Goal: Information Seeking & Learning: Learn about a topic

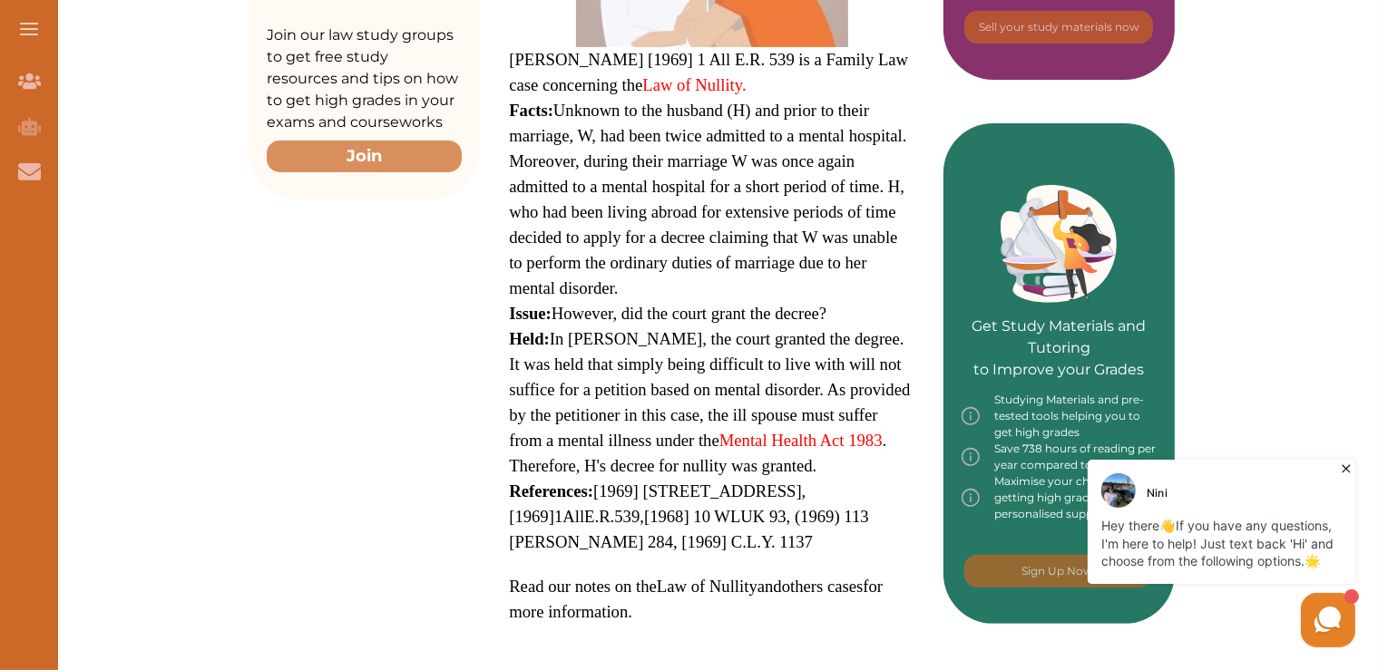
drag, startPoint x: 511, startPoint y: 53, endPoint x: 608, endPoint y: 198, distance: 174.6
click at [608, 198] on p "[PERSON_NAME] [1969] 1 All E.R. 539 is a Family Law case concerning the Law of …" at bounding box center [712, 234] width 406 height 782
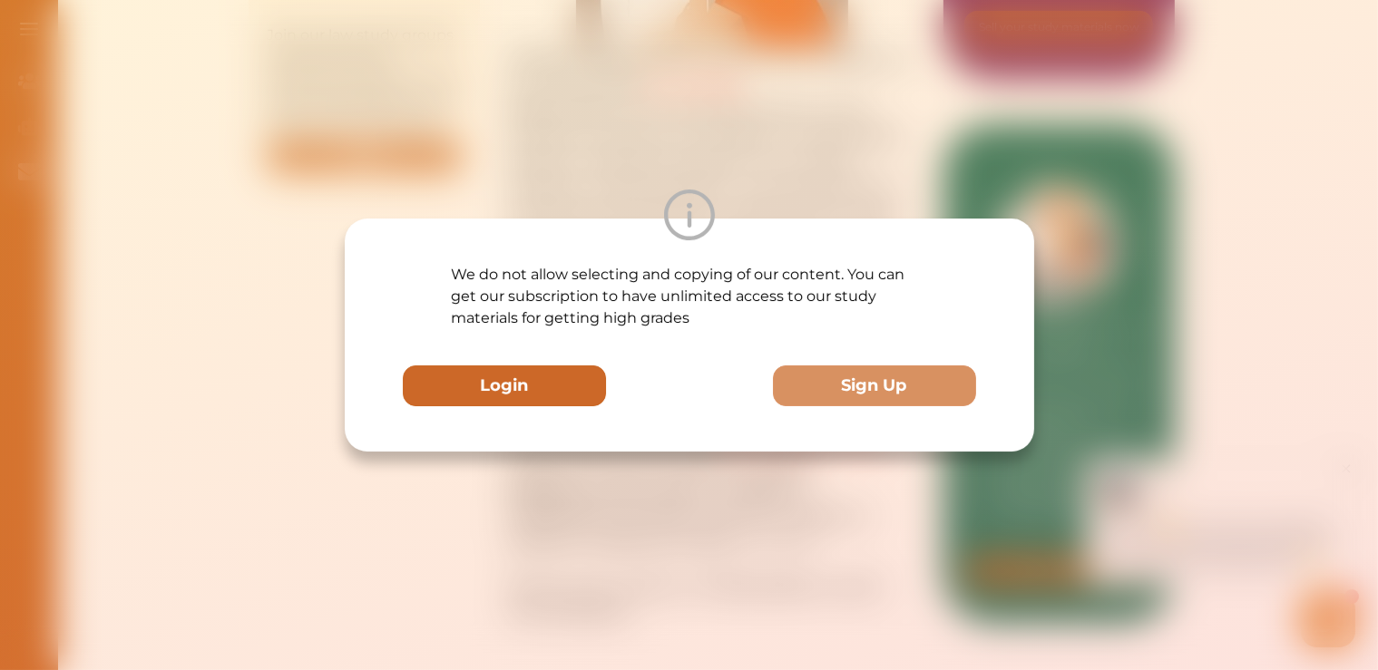
click at [539, 378] on button "Login" at bounding box center [504, 386] width 203 height 41
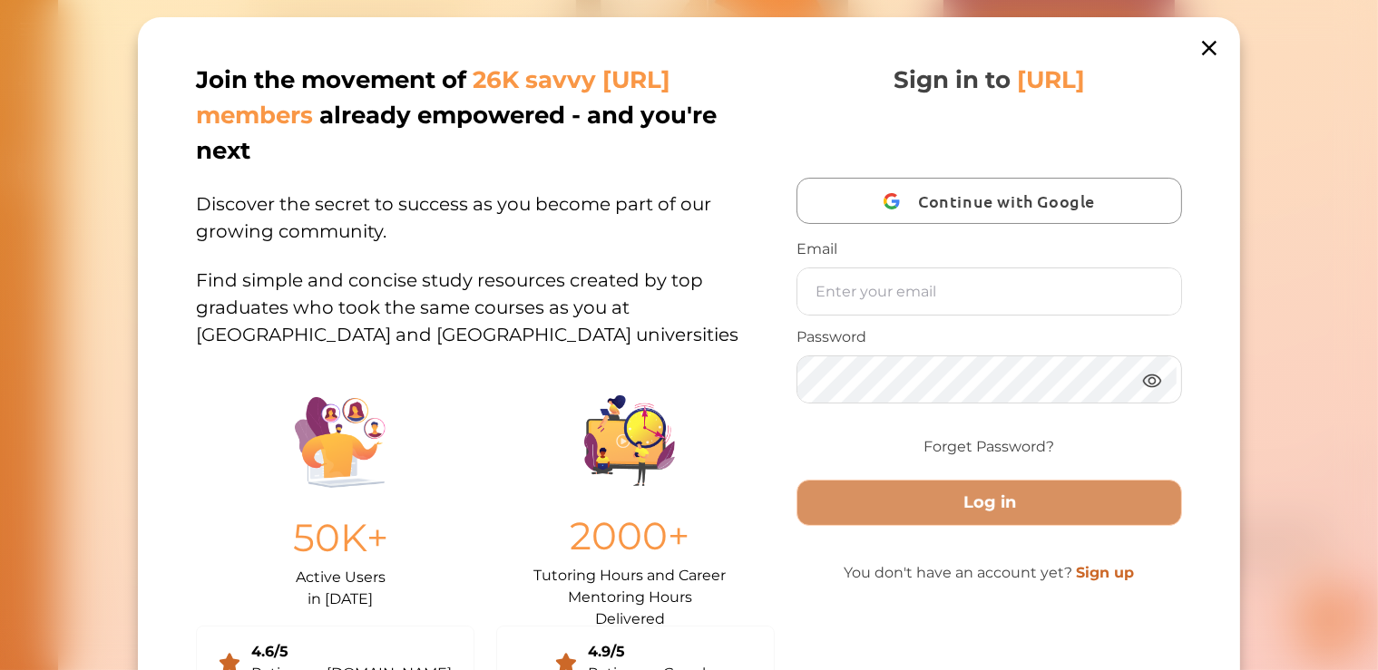
click at [1197, 44] on icon at bounding box center [1209, 47] width 25 height 25
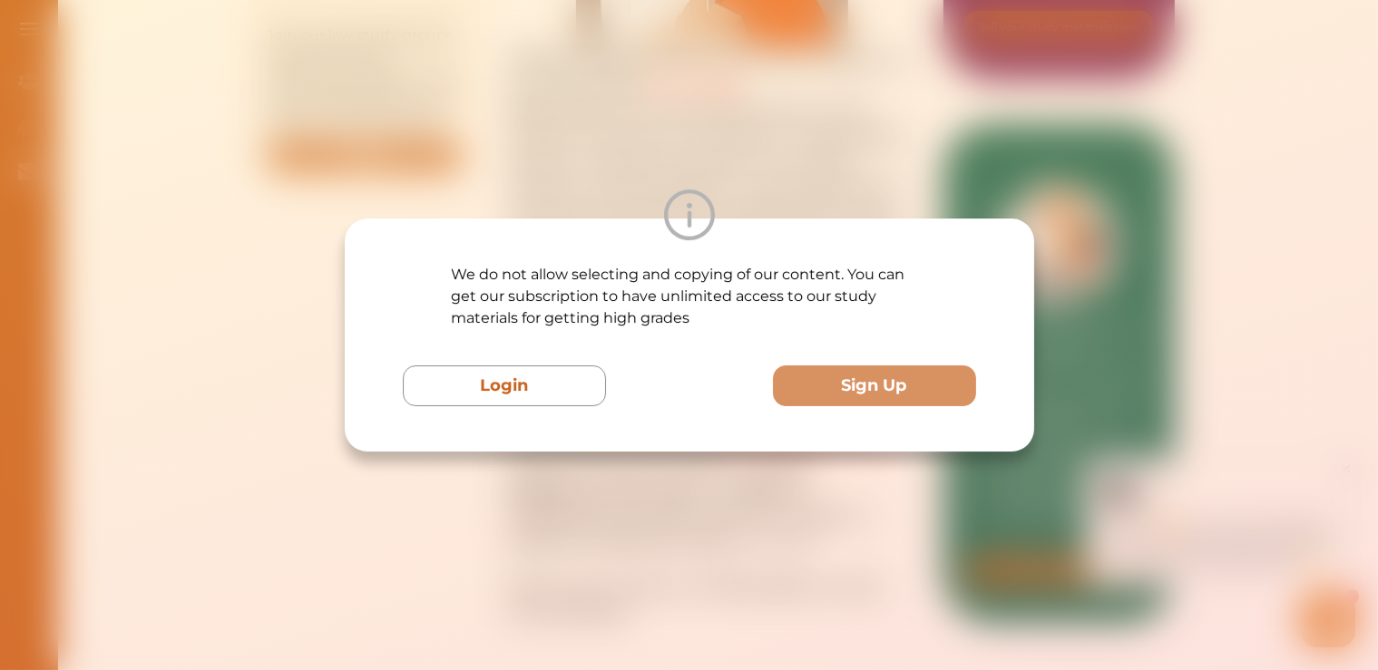
click at [962, 306] on div "We do not allow selecting and copying of our content. You can get our subscript…" at bounding box center [689, 335] width 573 height 142
click at [1141, 173] on div "We do not allow selecting and copying of our content. You can get our subscript…" at bounding box center [689, 335] width 1378 height 670
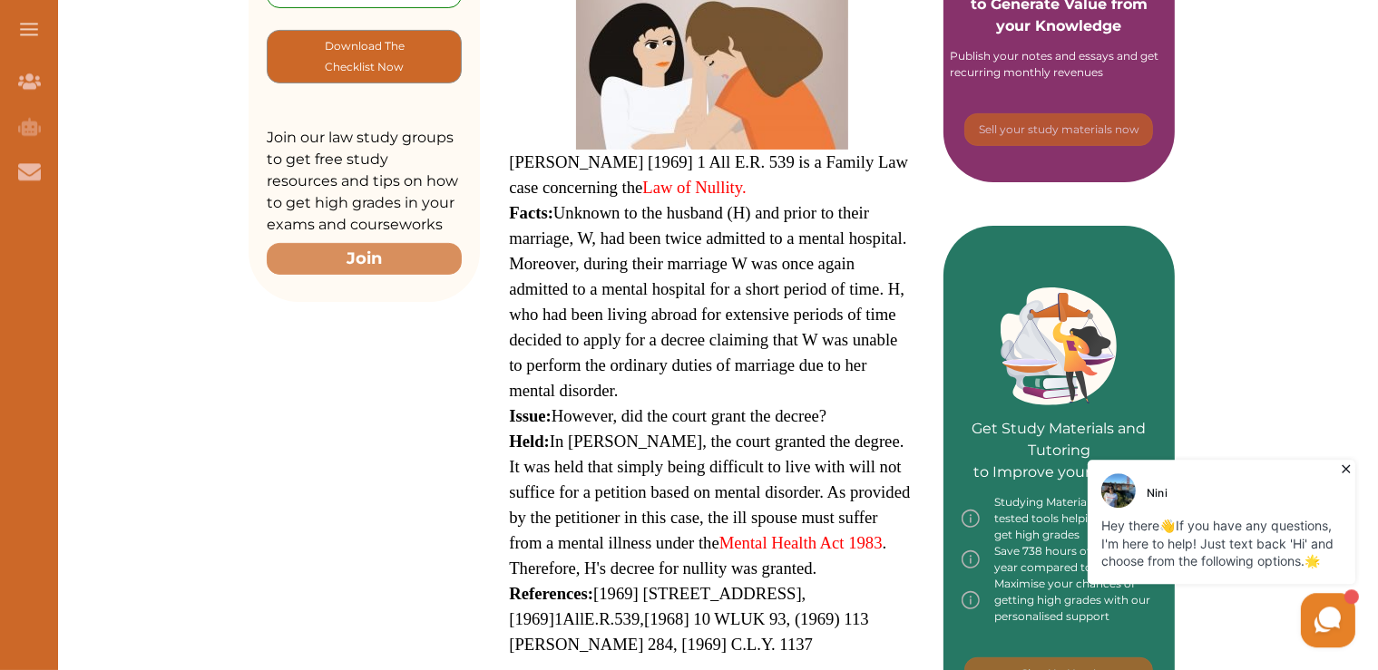
scroll to position [613, 0]
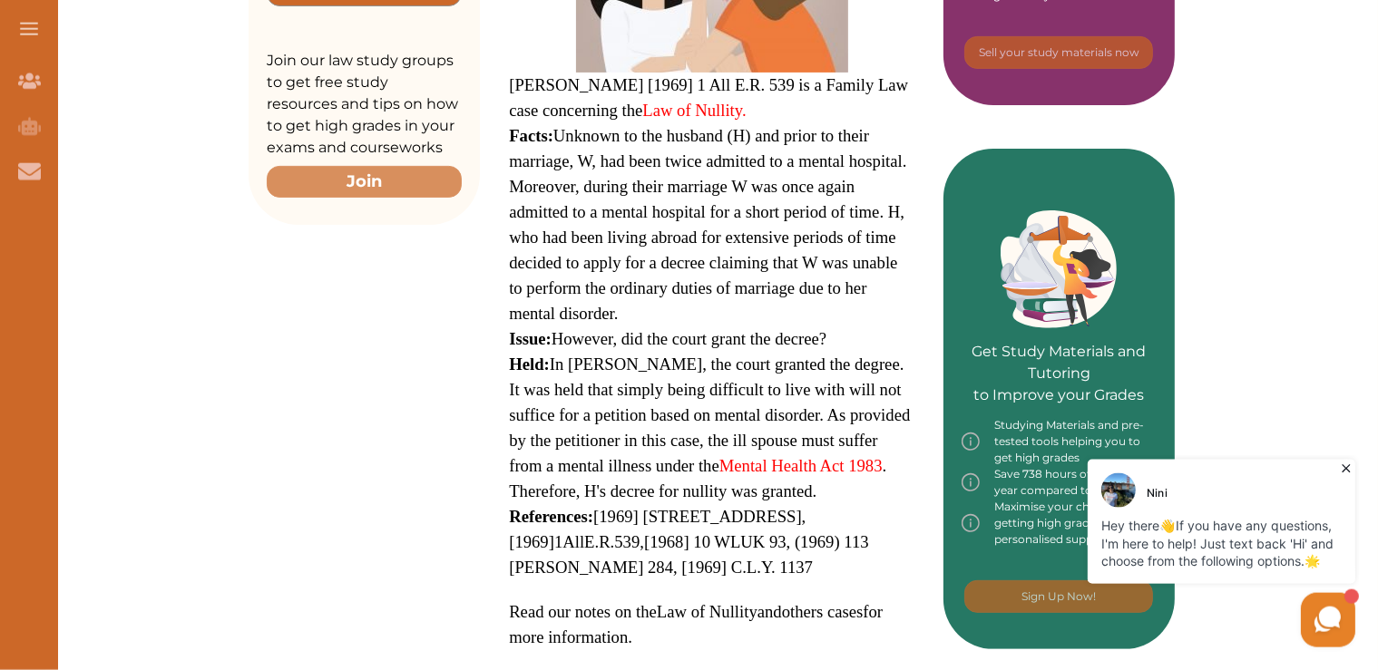
click at [510, 85] on span "[PERSON_NAME] [1969] 1 All E.R. 539 is a Family Law case concerning the Law of …" at bounding box center [708, 97] width 399 height 44
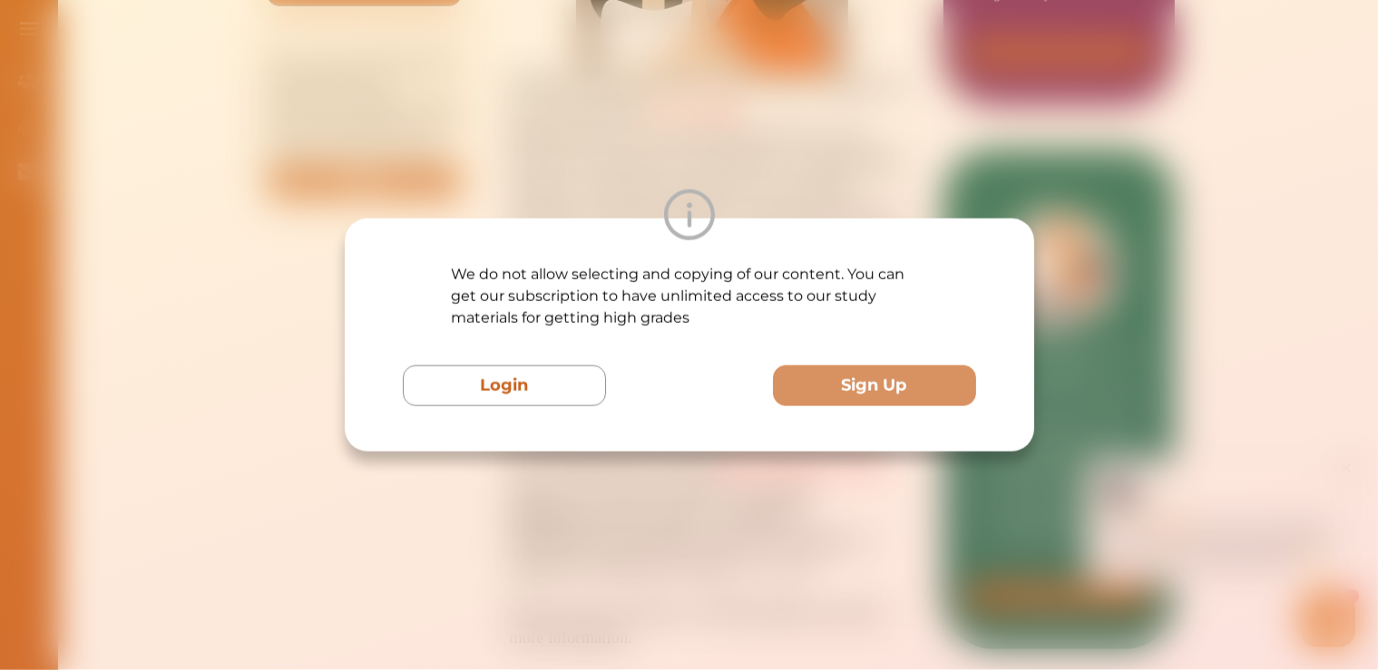
click at [1163, 198] on div "We do not allow selecting and copying of our content. You can get our subscript…" at bounding box center [689, 335] width 1378 height 670
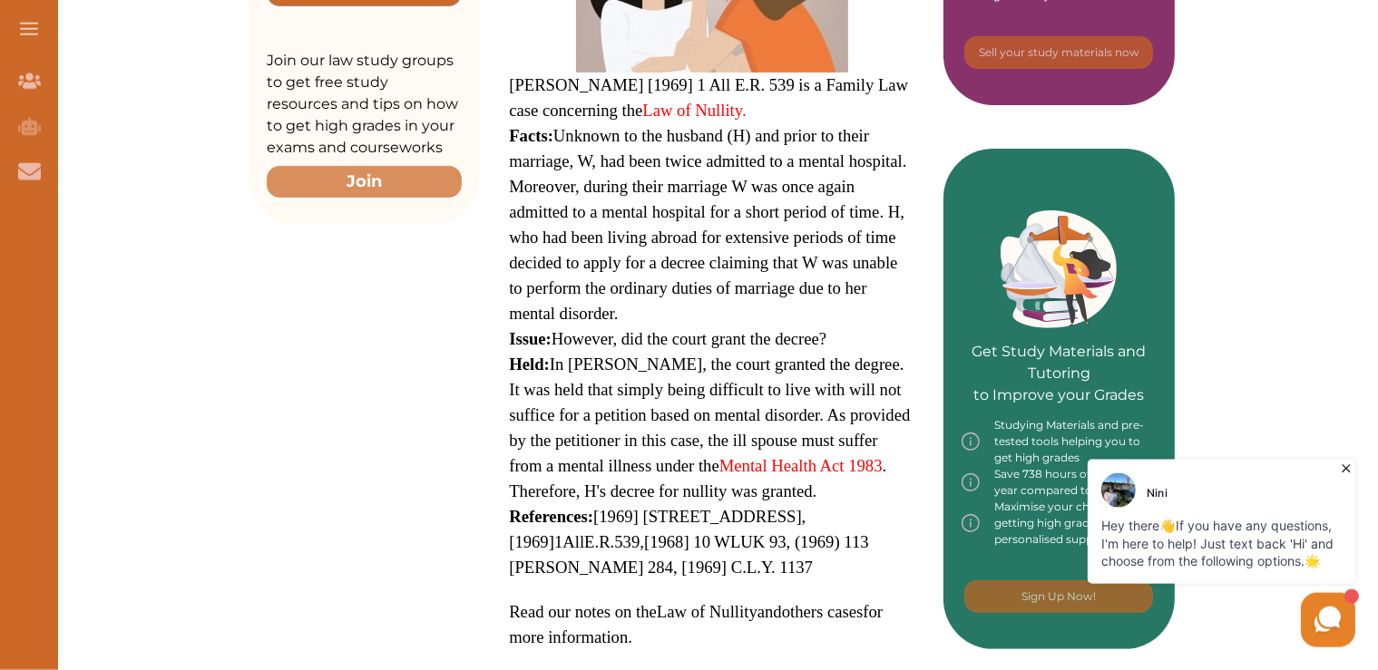
click at [1163, 198] on div "Get Study Materials and Tutoring to Improve your Grades Studying Materials and …" at bounding box center [1058, 399] width 231 height 501
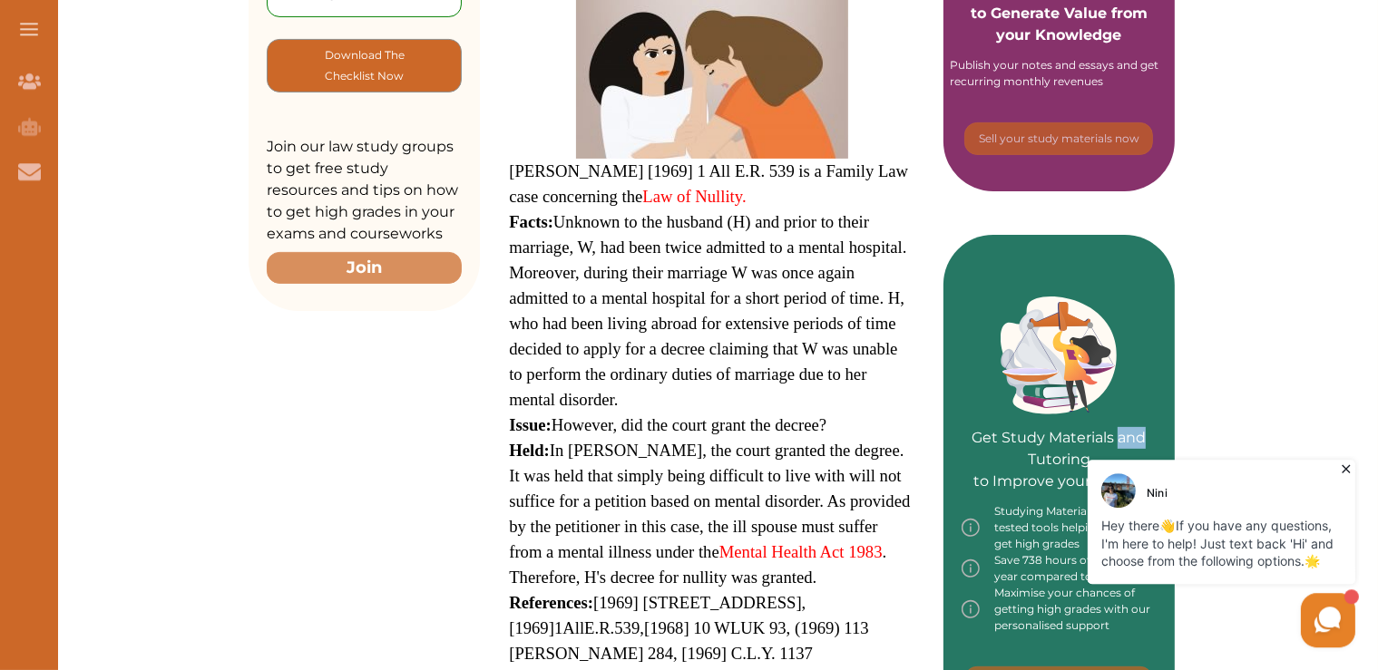
scroll to position [536, 0]
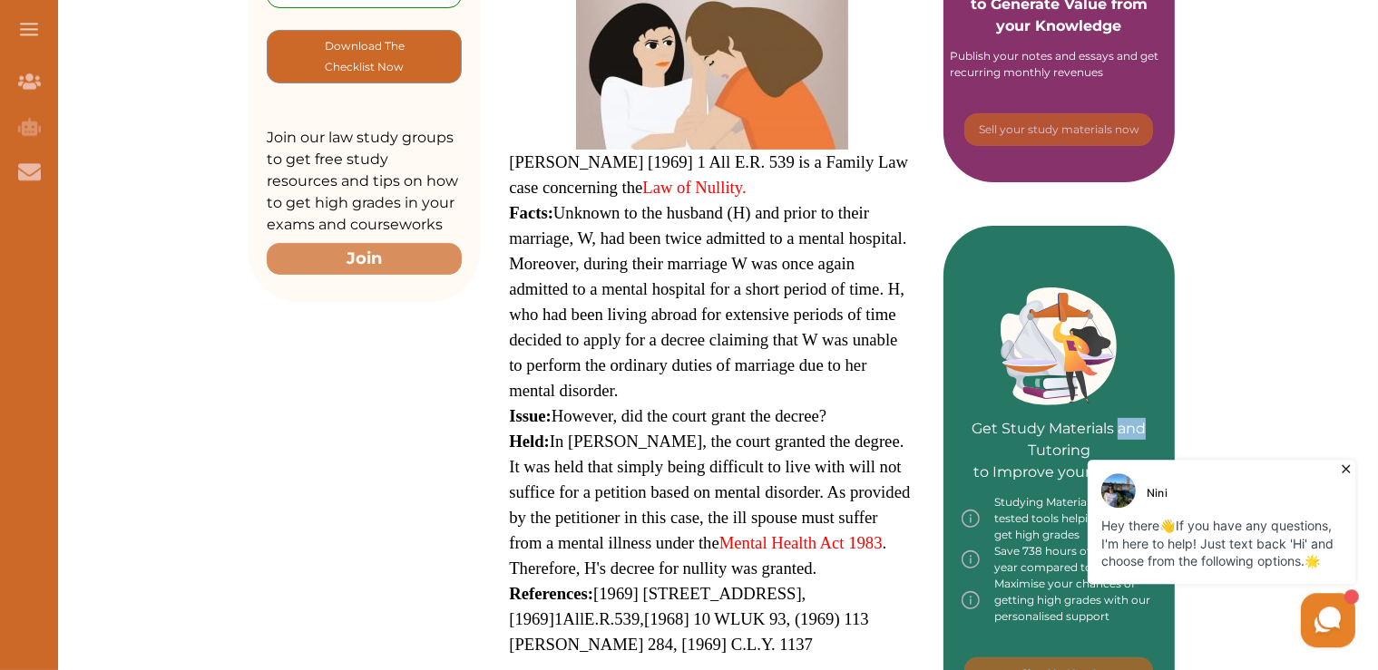
drag, startPoint x: 513, startPoint y: 160, endPoint x: 596, endPoint y: 218, distance: 100.9
click at [596, 218] on p "[PERSON_NAME] [1969] 1 All E.R. 539 is a Family Law case concerning the Law of …" at bounding box center [712, 337] width 406 height 782
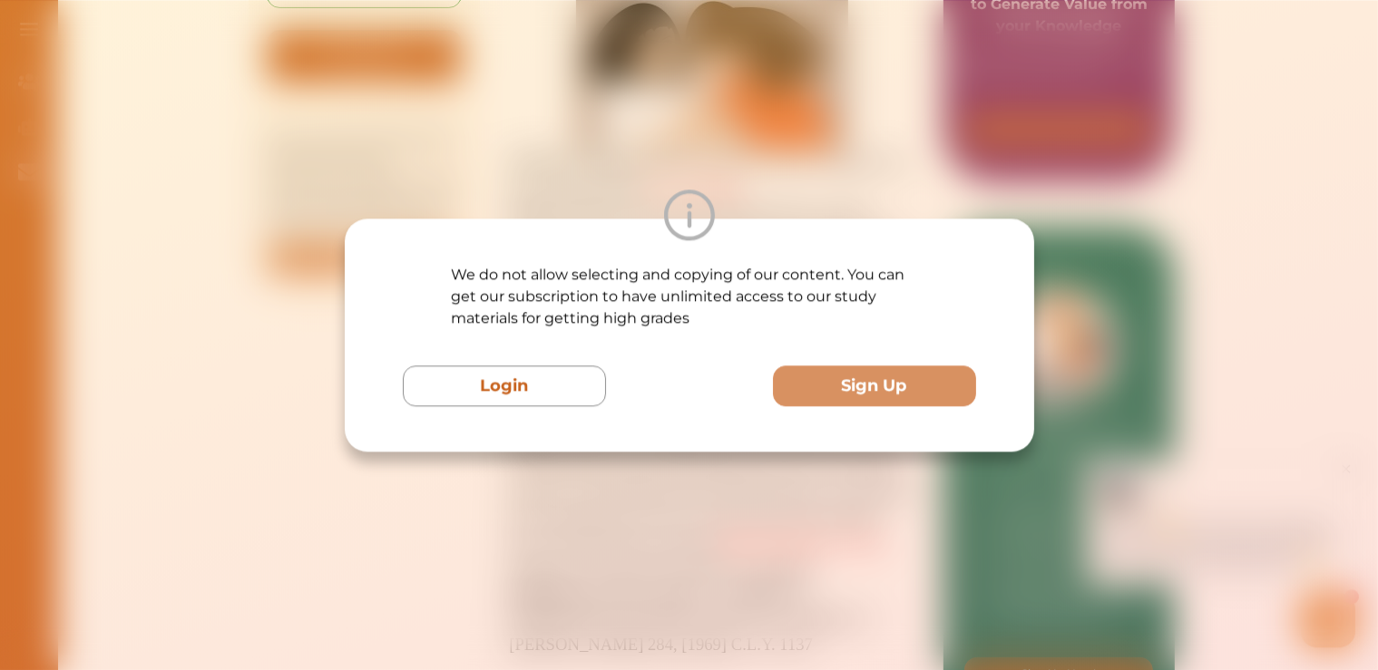
click at [878, 66] on div "We do not allow selecting and copying of our content. You can get our subscript…" at bounding box center [689, 335] width 1378 height 670
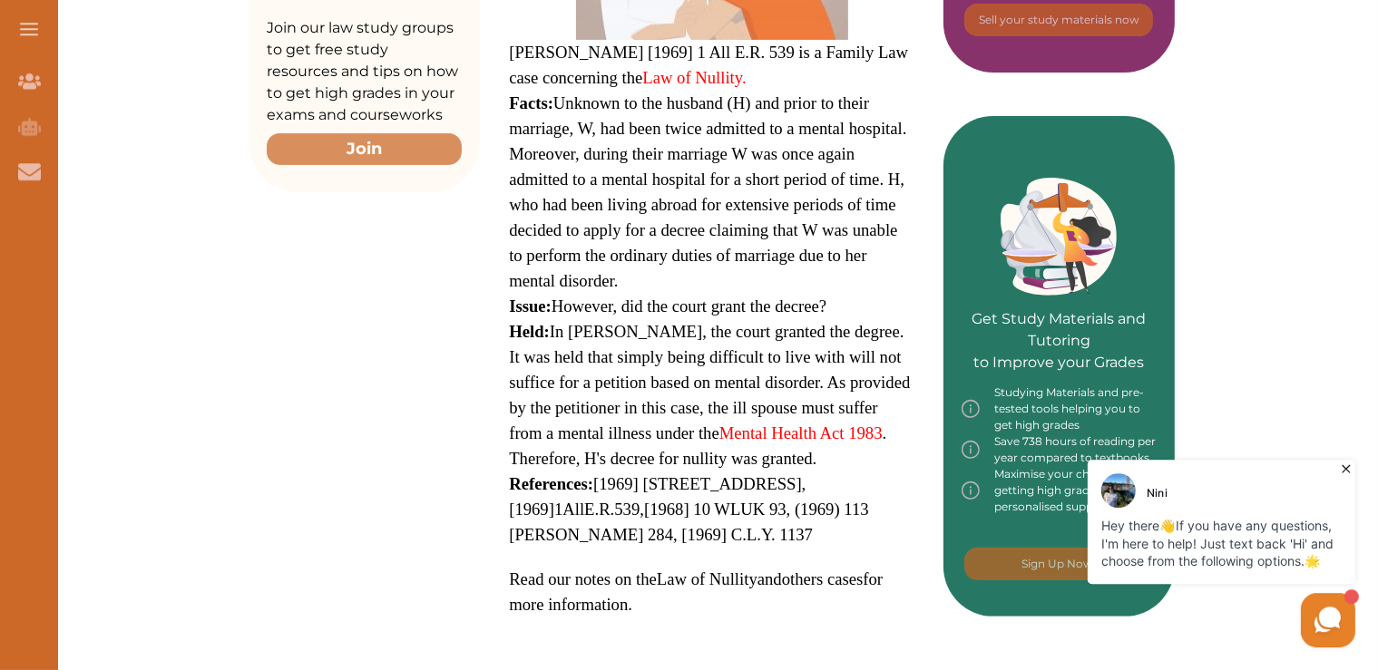
scroll to position [644, 0]
